Goal: Check status: Check status

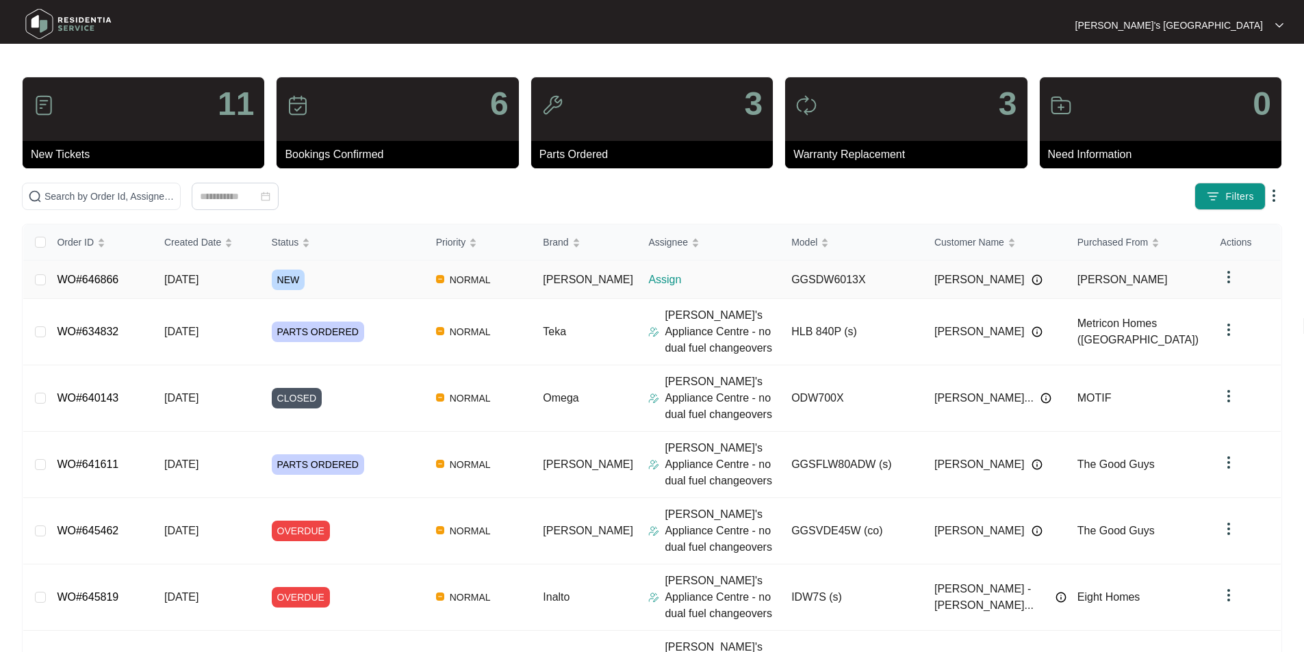
click at [99, 277] on link "WO#646866" at bounding box center [88, 280] width 62 height 12
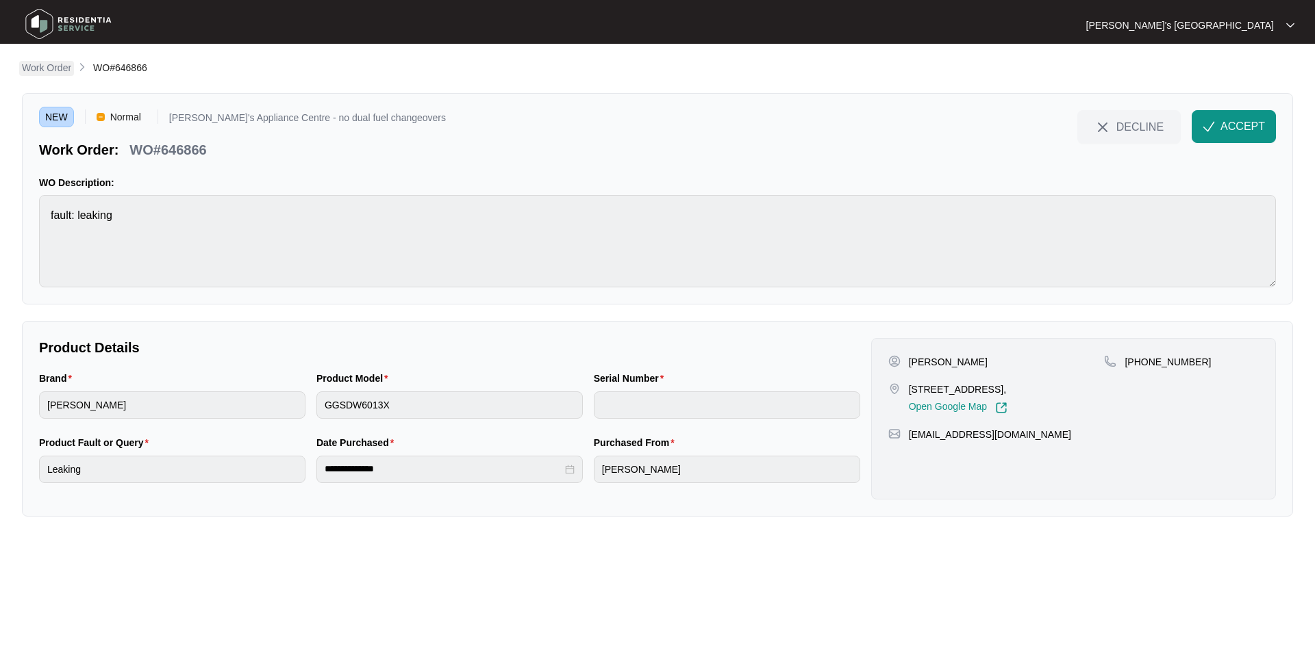
click at [52, 73] on p "Work Order" at bounding box center [46, 68] width 49 height 14
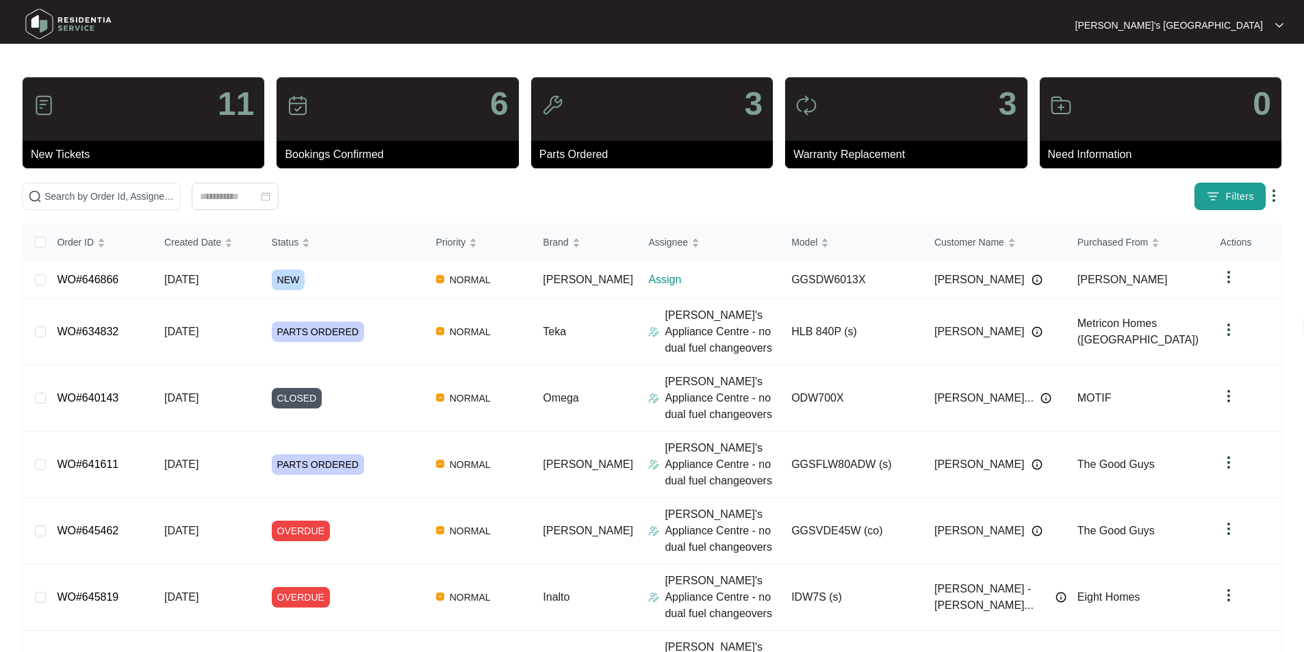
click at [1208, 187] on button "Filters" at bounding box center [1230, 196] width 71 height 27
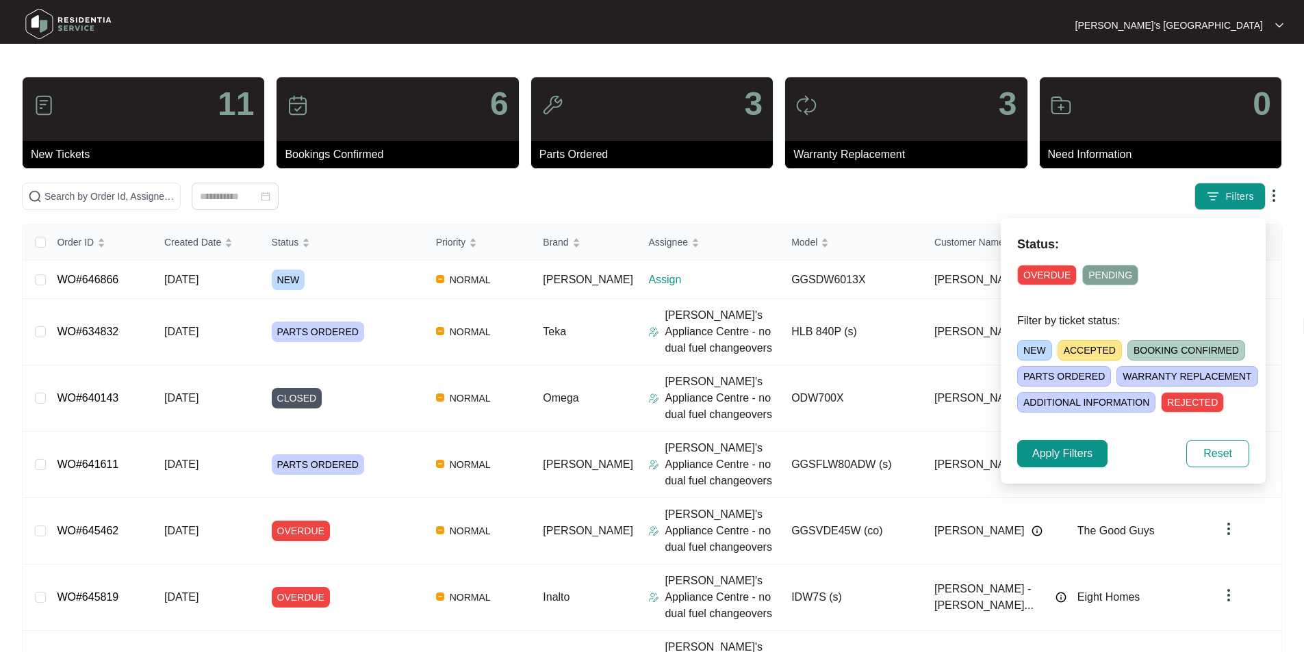
click at [1024, 349] on span "NEW" at bounding box center [1034, 350] width 35 height 21
click at [1069, 451] on span "Apply Filters" at bounding box center [1062, 454] width 60 height 16
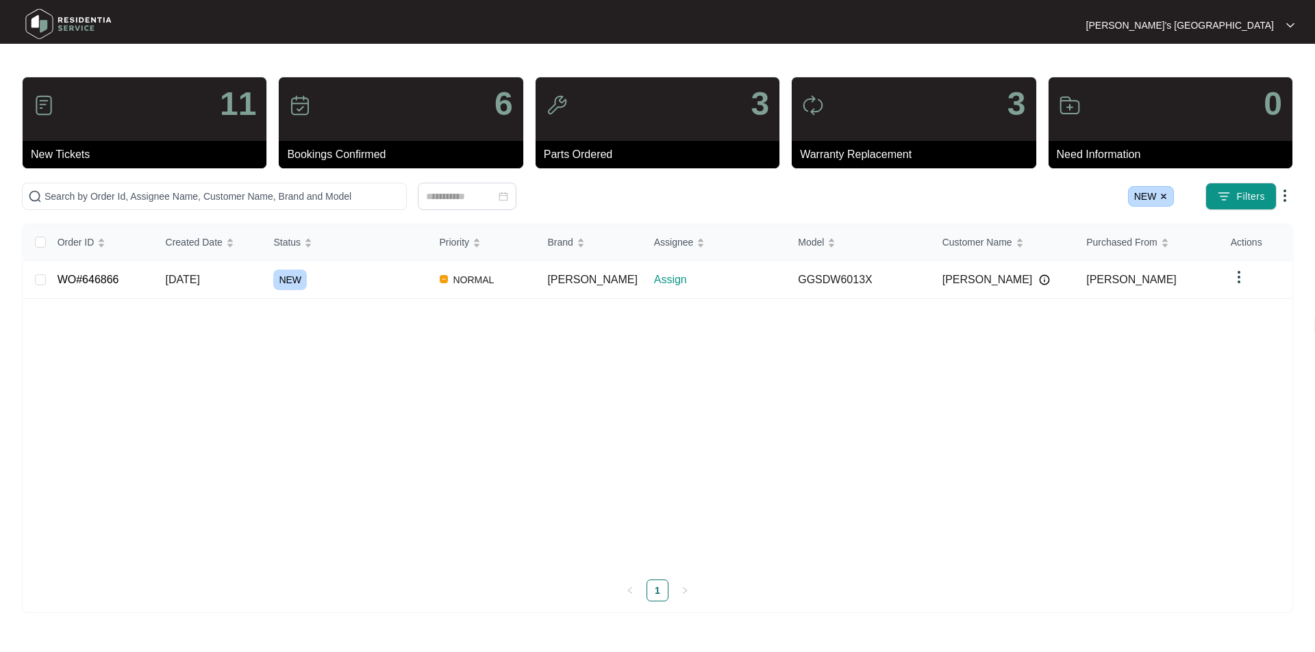
click at [1163, 196] on img at bounding box center [1163, 196] width 8 height 8
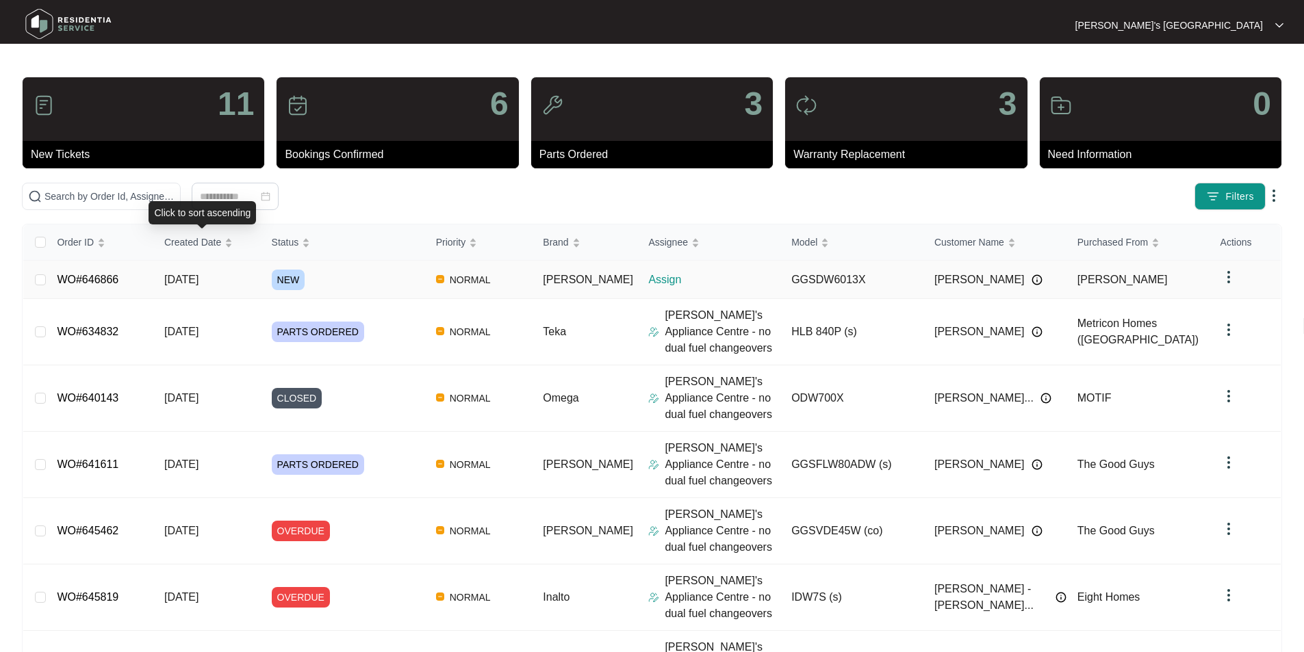
click at [94, 279] on link "WO#646866" at bounding box center [88, 280] width 62 height 12
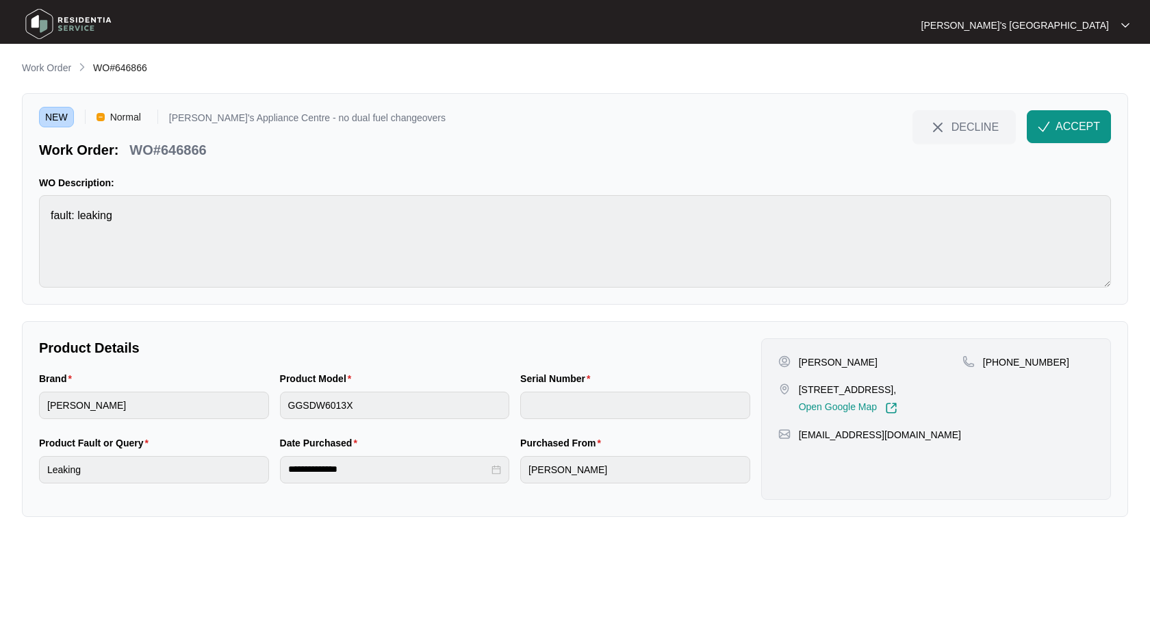
click at [828, 361] on p "[PERSON_NAME]" at bounding box center [838, 362] width 79 height 14
copy p "[PERSON_NAME]"
click at [66, 72] on p "Work Order" at bounding box center [46, 68] width 49 height 14
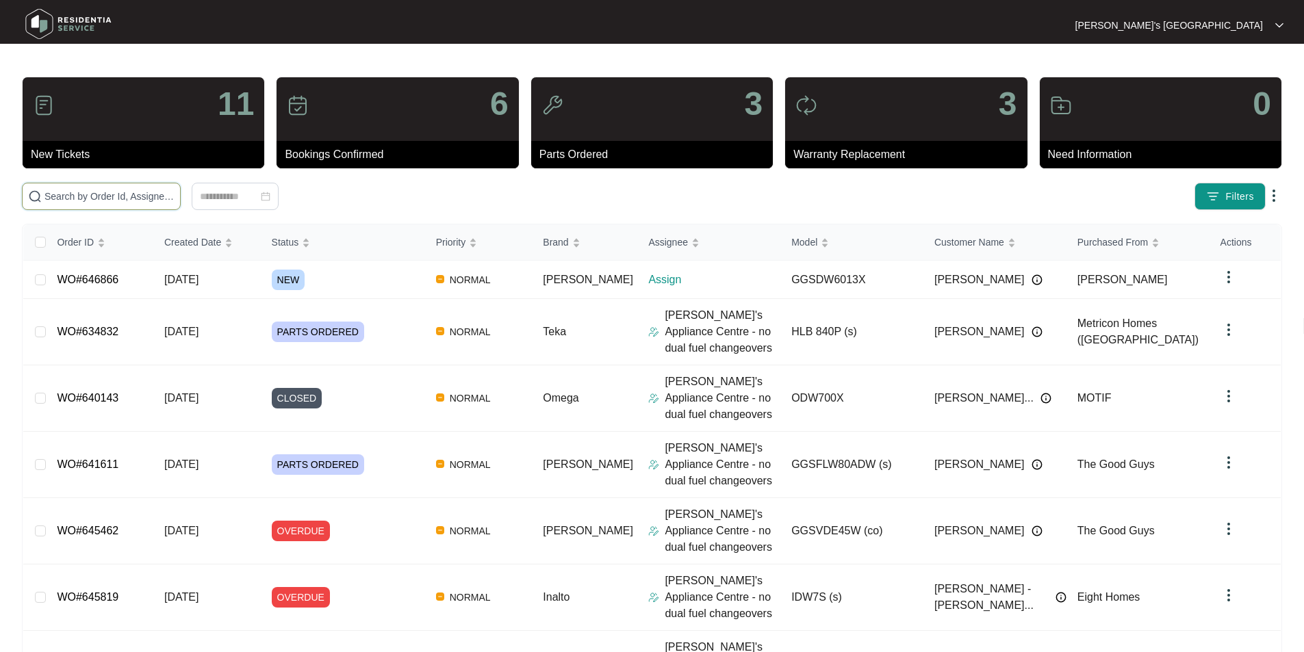
click at [131, 192] on input "text" at bounding box center [110, 196] width 130 height 15
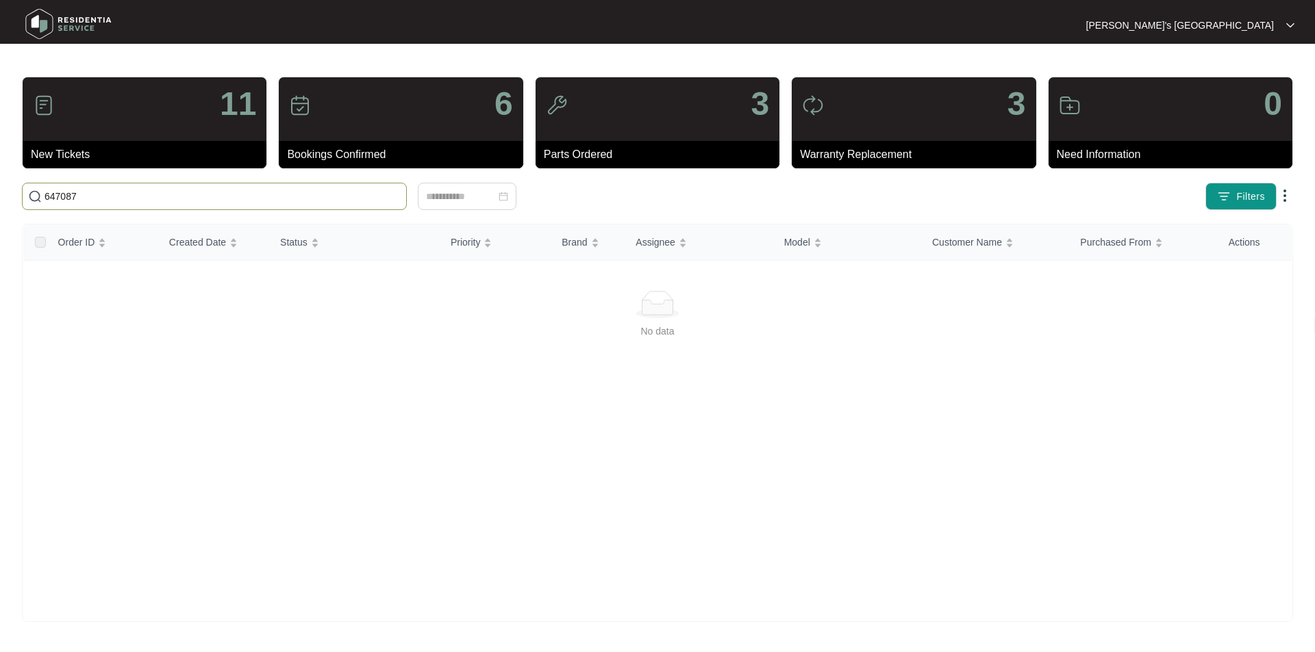
type input "647087"
